Goal: Information Seeking & Learning: Find specific fact

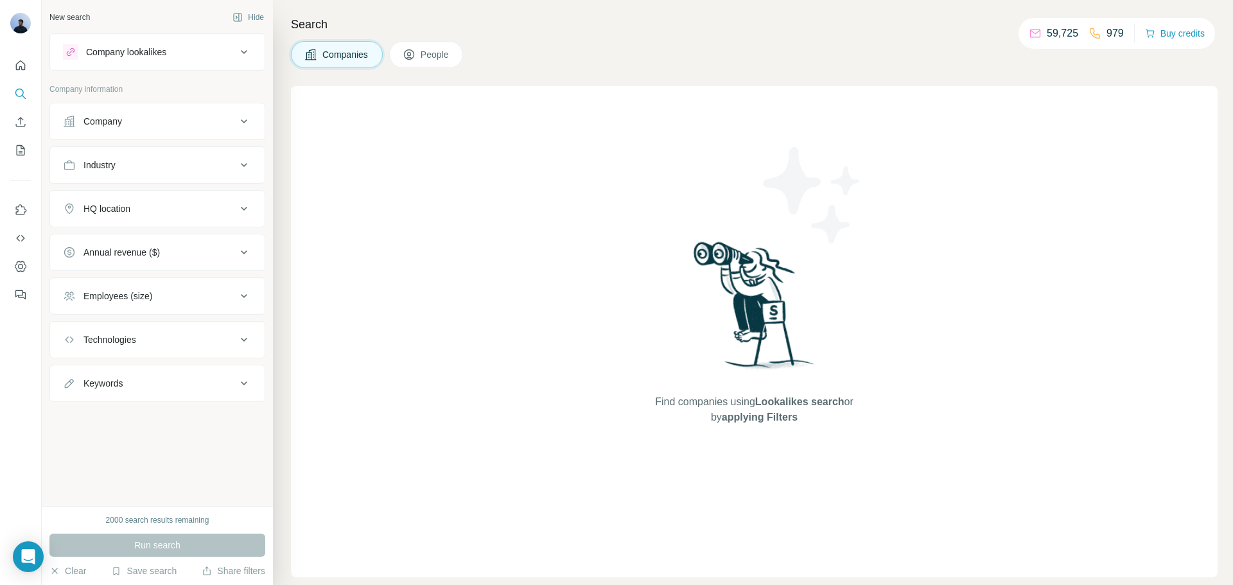
click at [141, 126] on div "Company" at bounding box center [149, 121] width 173 height 13
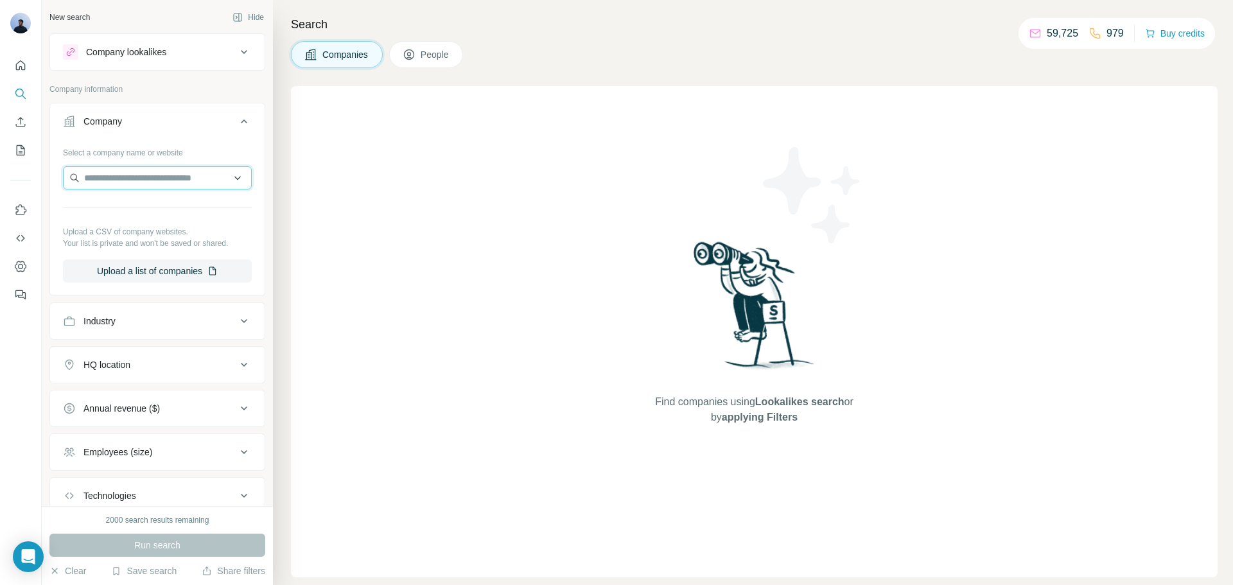
click at [128, 180] on input "text" at bounding box center [157, 177] width 189 height 23
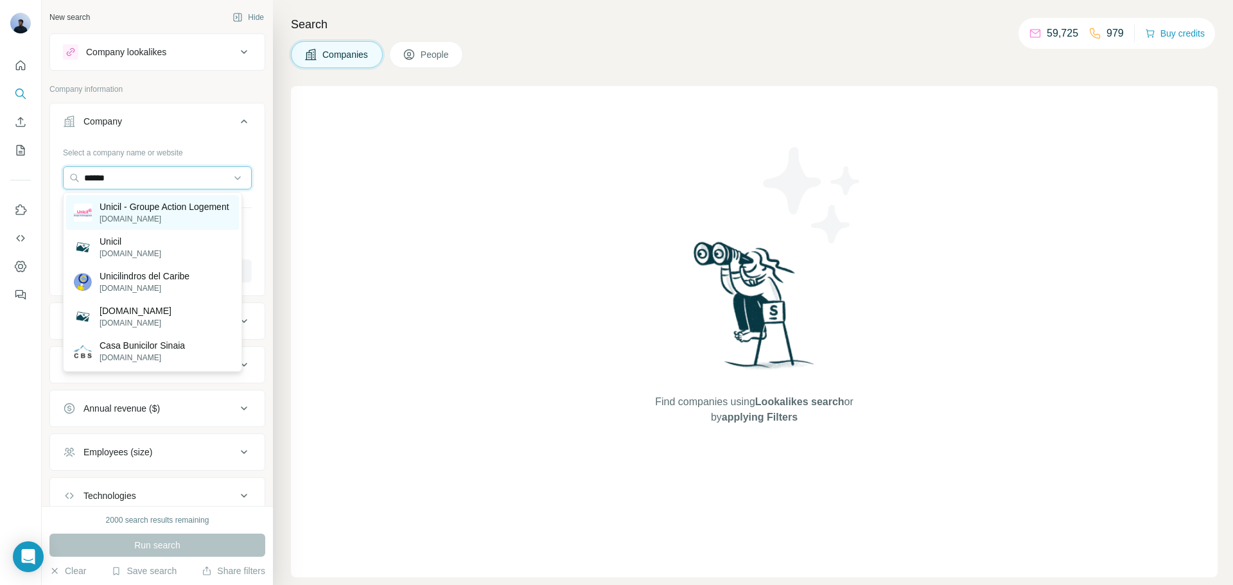
type input "******"
click at [165, 213] on p "Unicil - Groupe Action Logement" at bounding box center [165, 206] width 130 height 13
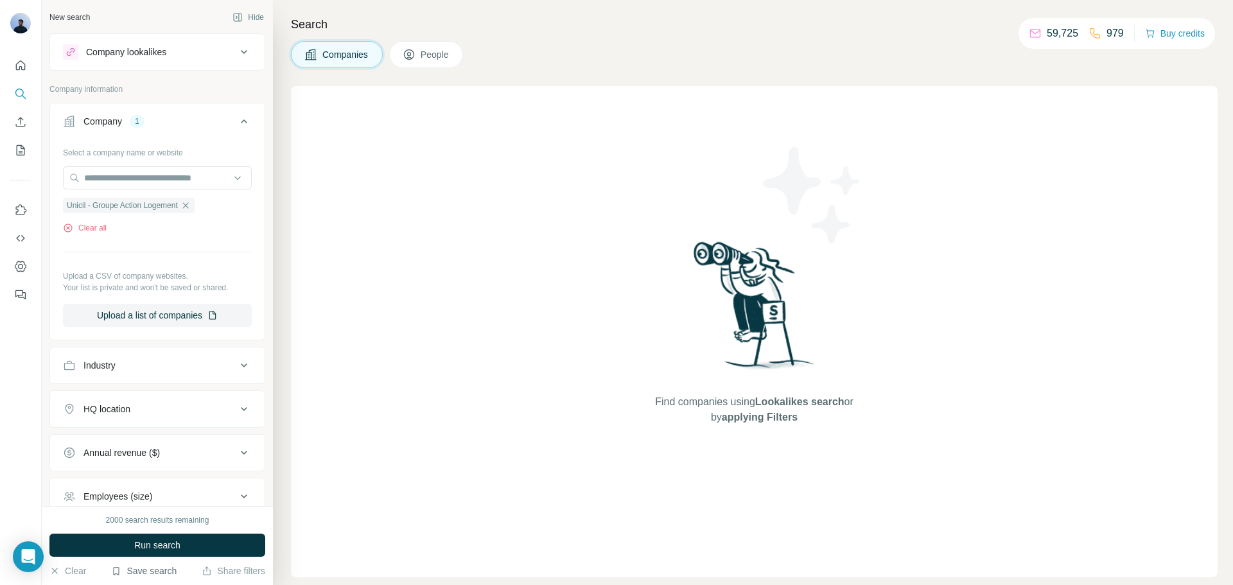
click at [138, 573] on button "Save search" at bounding box center [143, 570] width 65 height 13
click at [159, 541] on div "View my saved searches" at bounding box center [179, 548] width 135 height 26
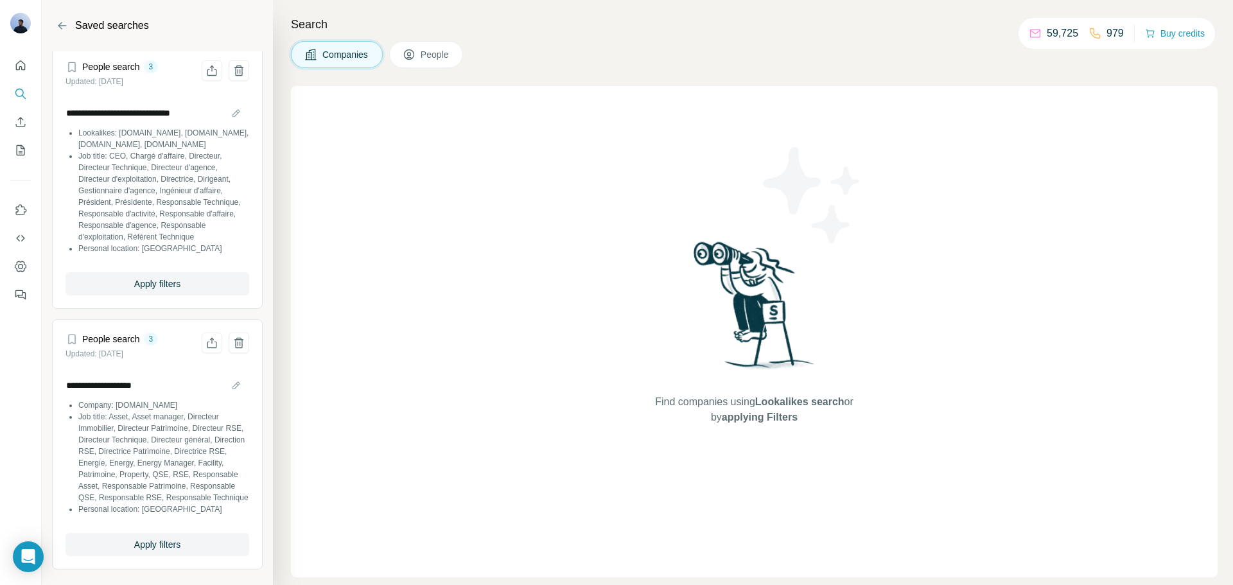
scroll to position [28, 0]
click at [145, 548] on span "Apply filters" at bounding box center [157, 544] width 46 height 13
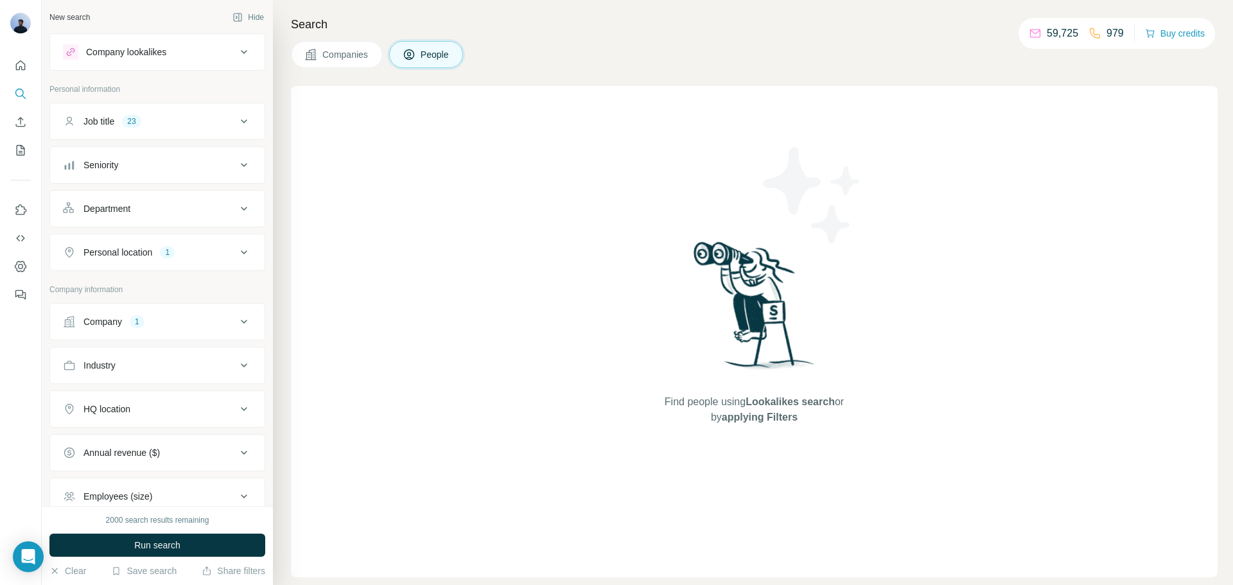
click at [200, 322] on div "Company 1" at bounding box center [149, 321] width 173 height 13
click at [236, 322] on icon at bounding box center [243, 321] width 15 height 15
click at [241, 322] on icon at bounding box center [244, 322] width 6 height 4
click at [150, 408] on icon "button" at bounding box center [155, 406] width 10 height 10
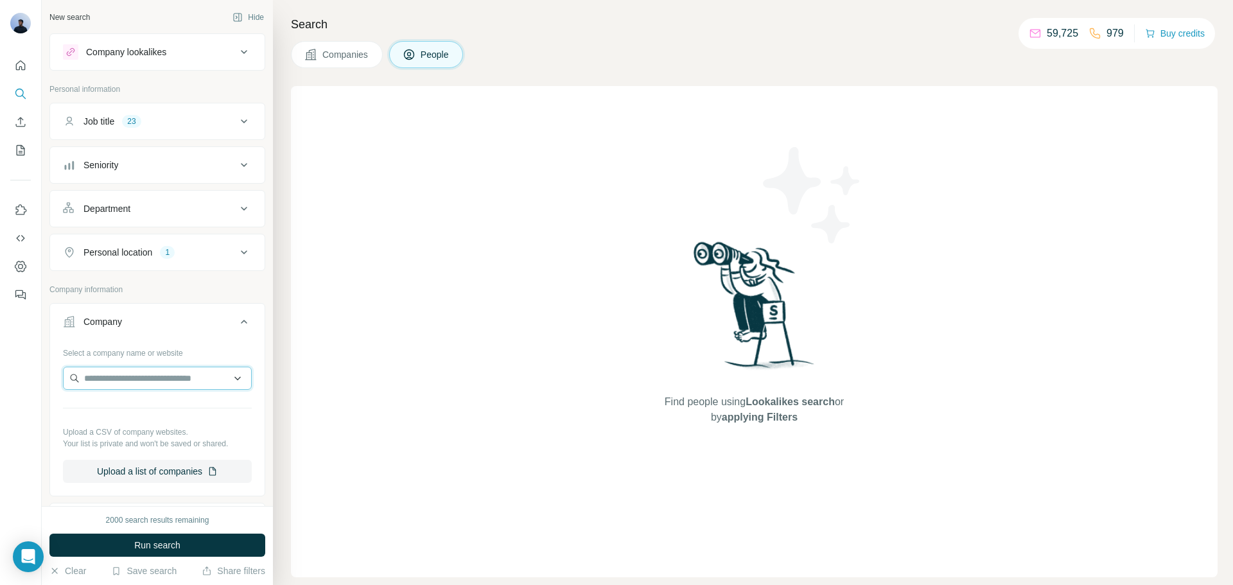
click at [112, 374] on input "text" at bounding box center [157, 378] width 189 height 23
click at [241, 251] on icon at bounding box center [244, 252] width 6 height 4
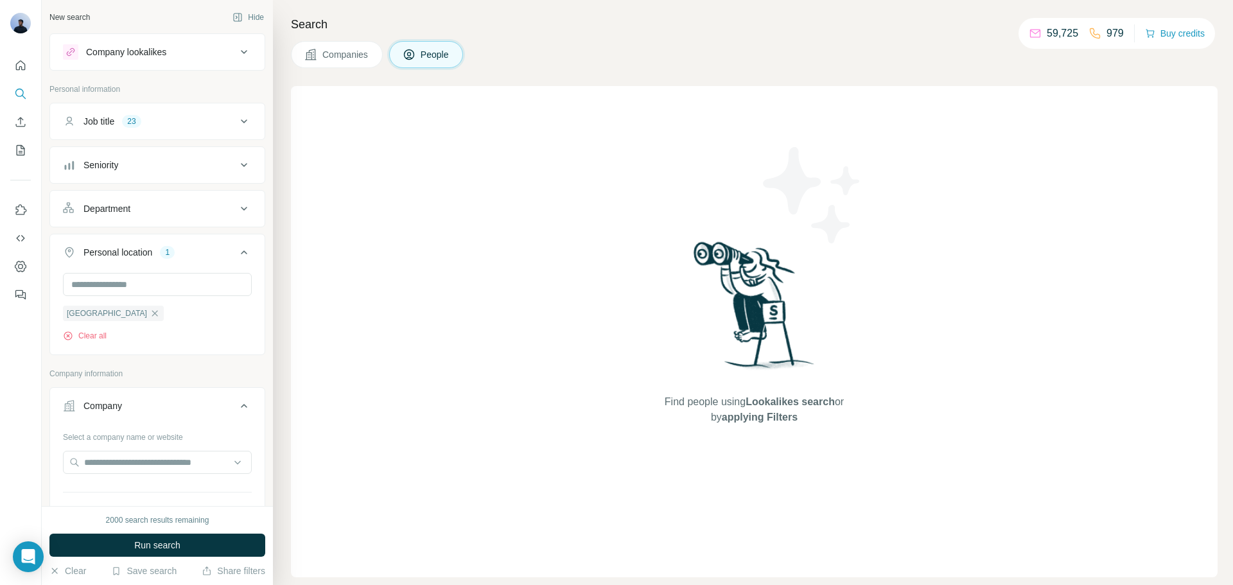
click at [236, 253] on icon at bounding box center [243, 252] width 15 height 15
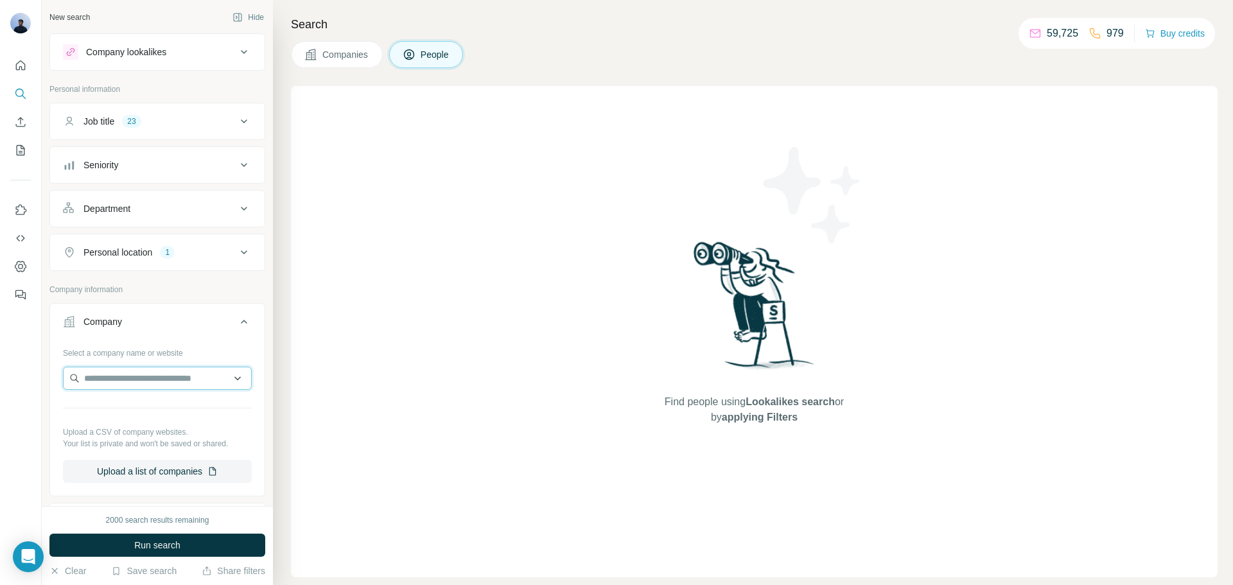
click at [152, 374] on input "text" at bounding box center [157, 378] width 189 height 23
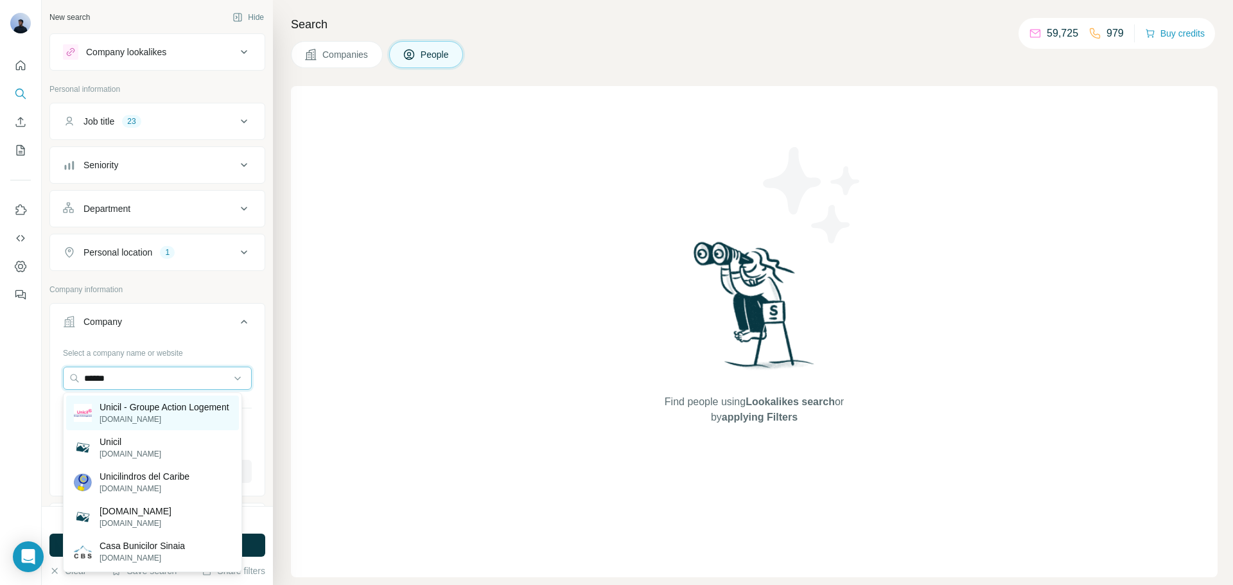
type input "******"
click at [154, 410] on p "Unicil - Groupe Action Logement" at bounding box center [165, 407] width 130 height 13
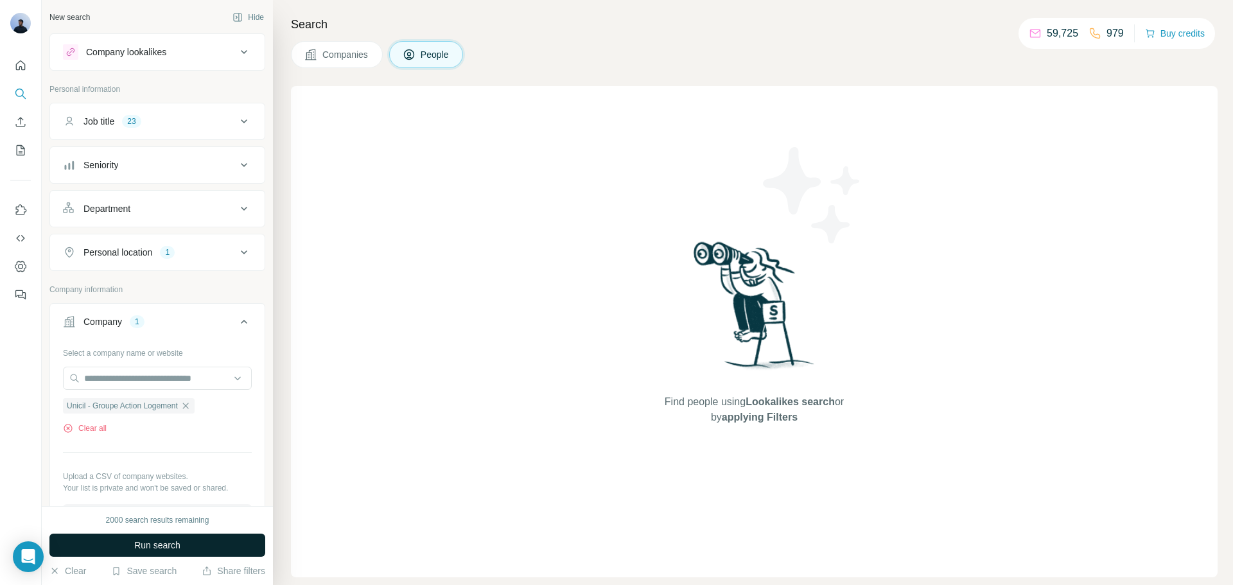
click at [143, 542] on span "Run search" at bounding box center [157, 545] width 46 height 13
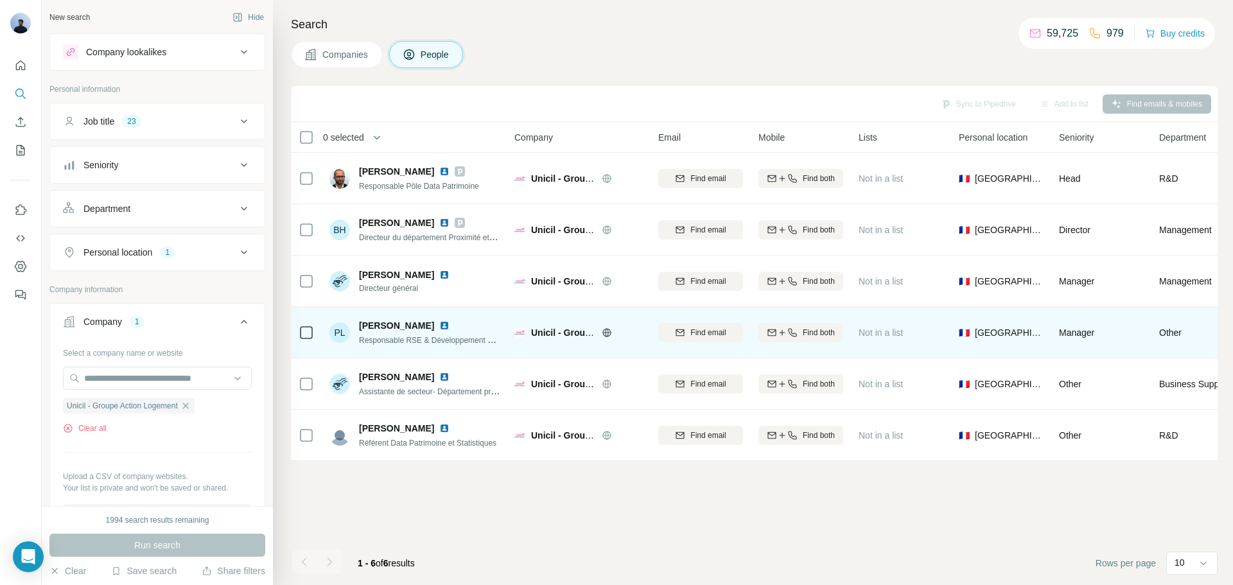
click at [439, 323] on img at bounding box center [444, 325] width 10 height 10
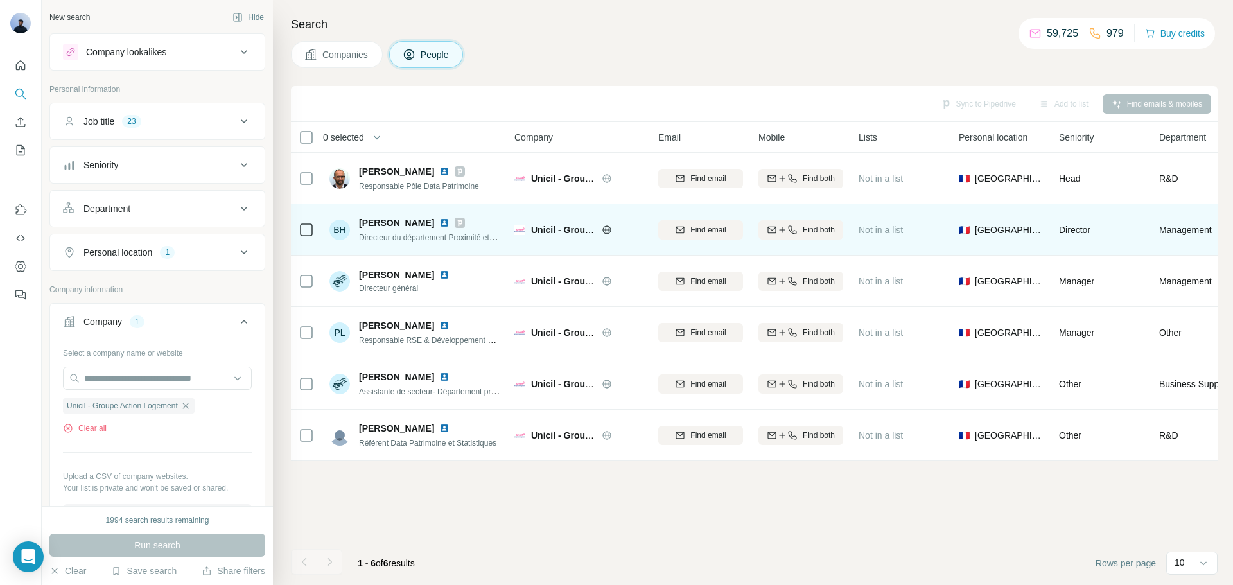
click at [439, 222] on img at bounding box center [444, 223] width 10 height 10
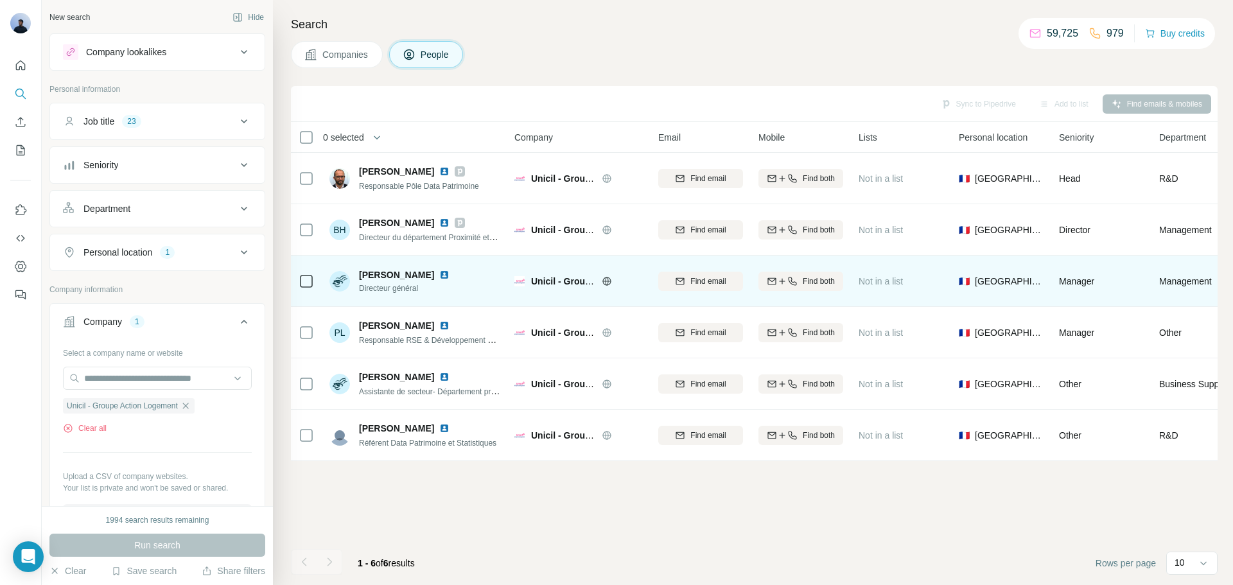
click at [439, 274] on img at bounding box center [444, 275] width 10 height 10
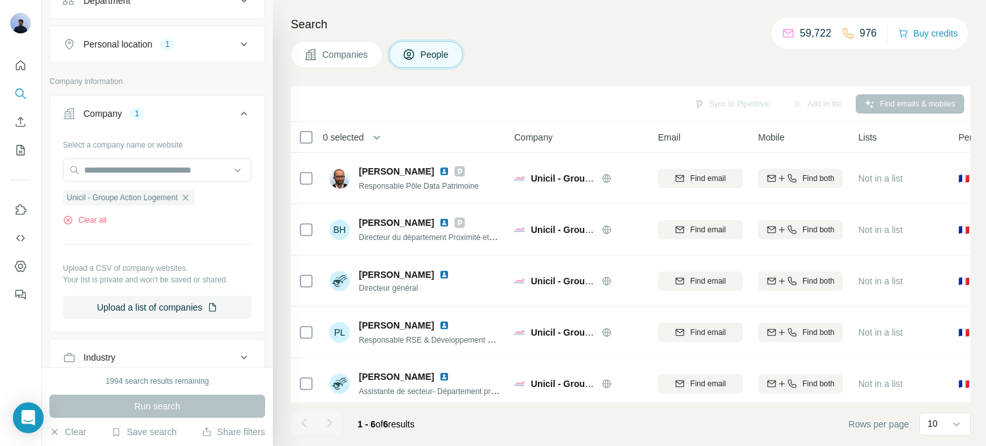
scroll to position [209, 0]
click at [191, 198] on icon "button" at bounding box center [185, 196] width 10 height 10
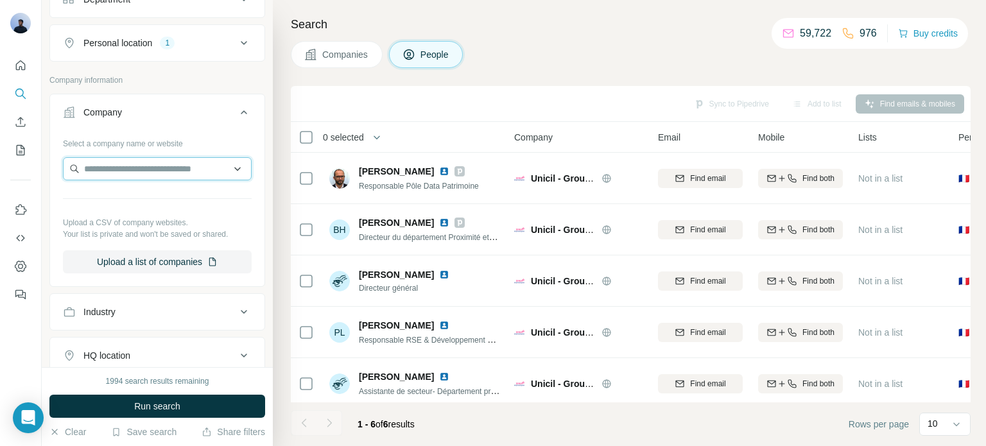
click at [125, 165] on input "text" at bounding box center [157, 168] width 189 height 23
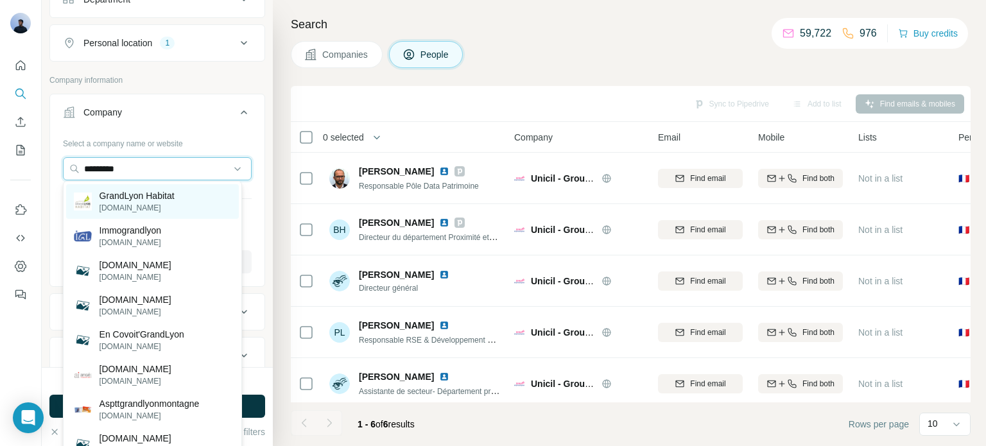
type input "*********"
click at [154, 202] on p "[DOMAIN_NAME]" at bounding box center [137, 208] width 75 height 12
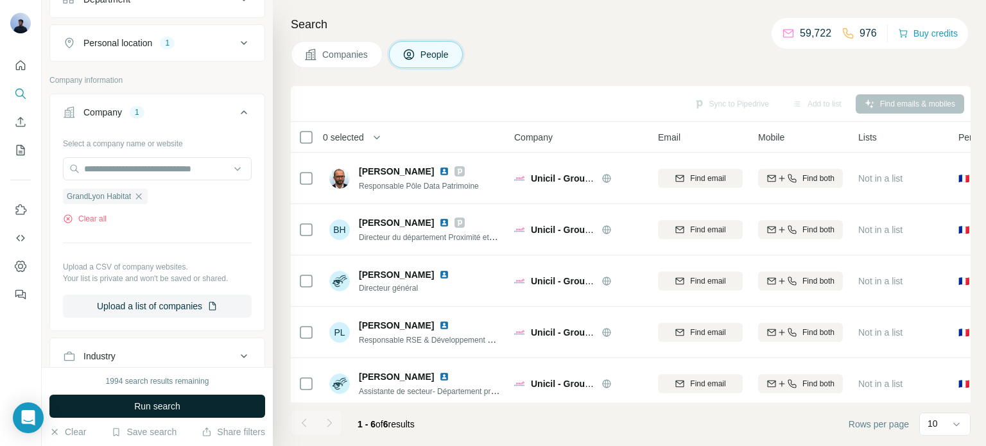
click at [171, 410] on span "Run search" at bounding box center [157, 406] width 46 height 13
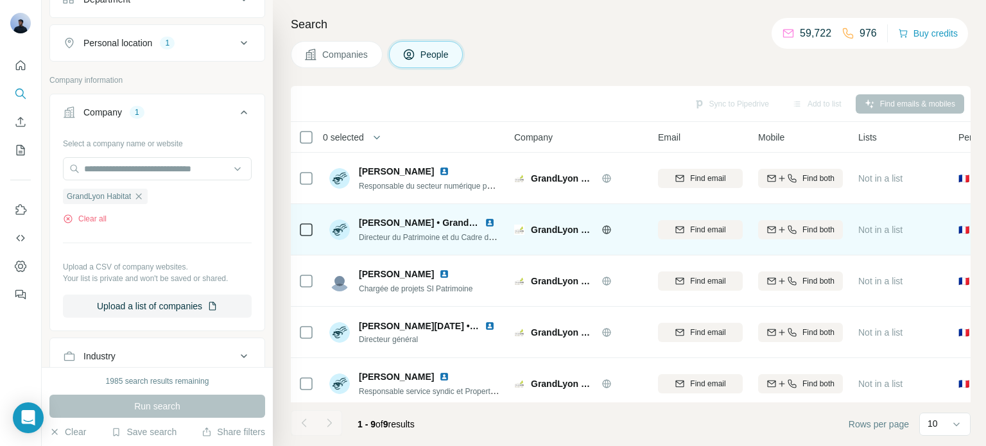
click at [489, 223] on img at bounding box center [490, 223] width 10 height 10
